Goal: Transaction & Acquisition: Download file/media

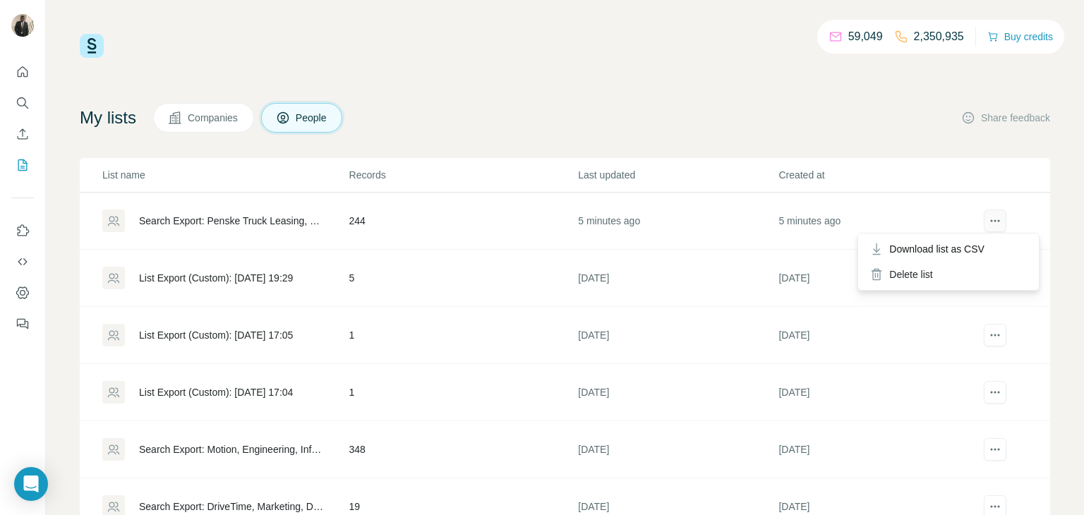
click at [988, 224] on icon "actions" at bounding box center [995, 221] width 14 height 14
click at [974, 247] on span "Download list as CSV" at bounding box center [936, 249] width 95 height 14
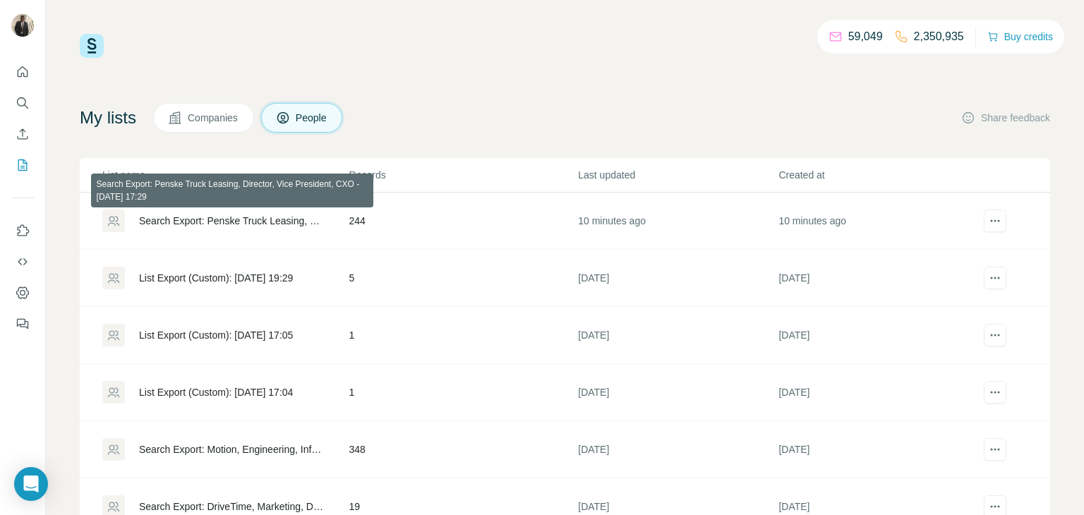
click at [257, 217] on div "Search Export: Penske Truck Leasing, Director, Vice President, CXO - [DATE] 17:…" at bounding box center [232, 221] width 186 height 14
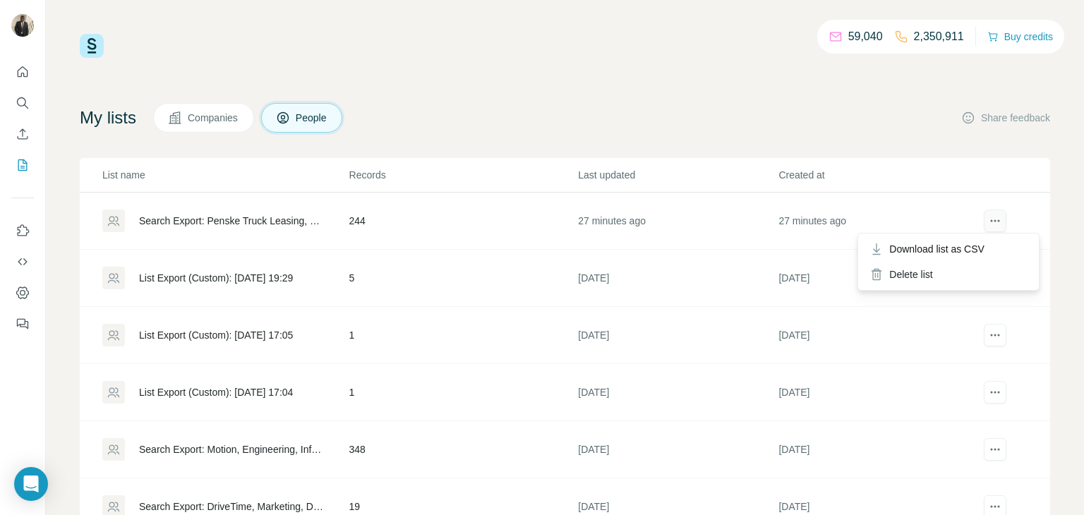
click at [984, 225] on button "actions" at bounding box center [994, 221] width 23 height 23
click at [965, 247] on span "Download list as CSV" at bounding box center [936, 249] width 95 height 14
